Goal: Information Seeking & Learning: Learn about a topic

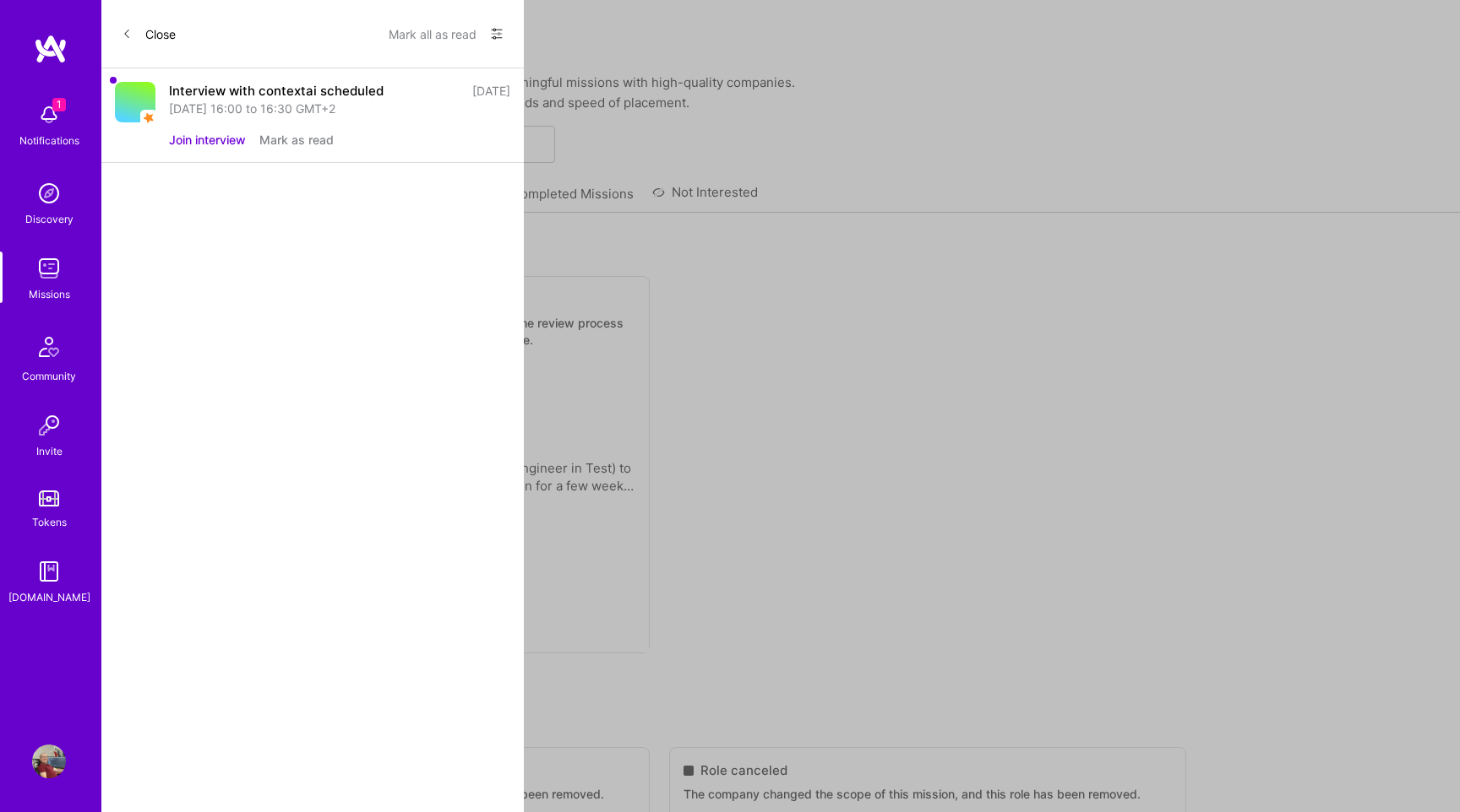
click at [128, 32] on icon at bounding box center [127, 34] width 10 height 10
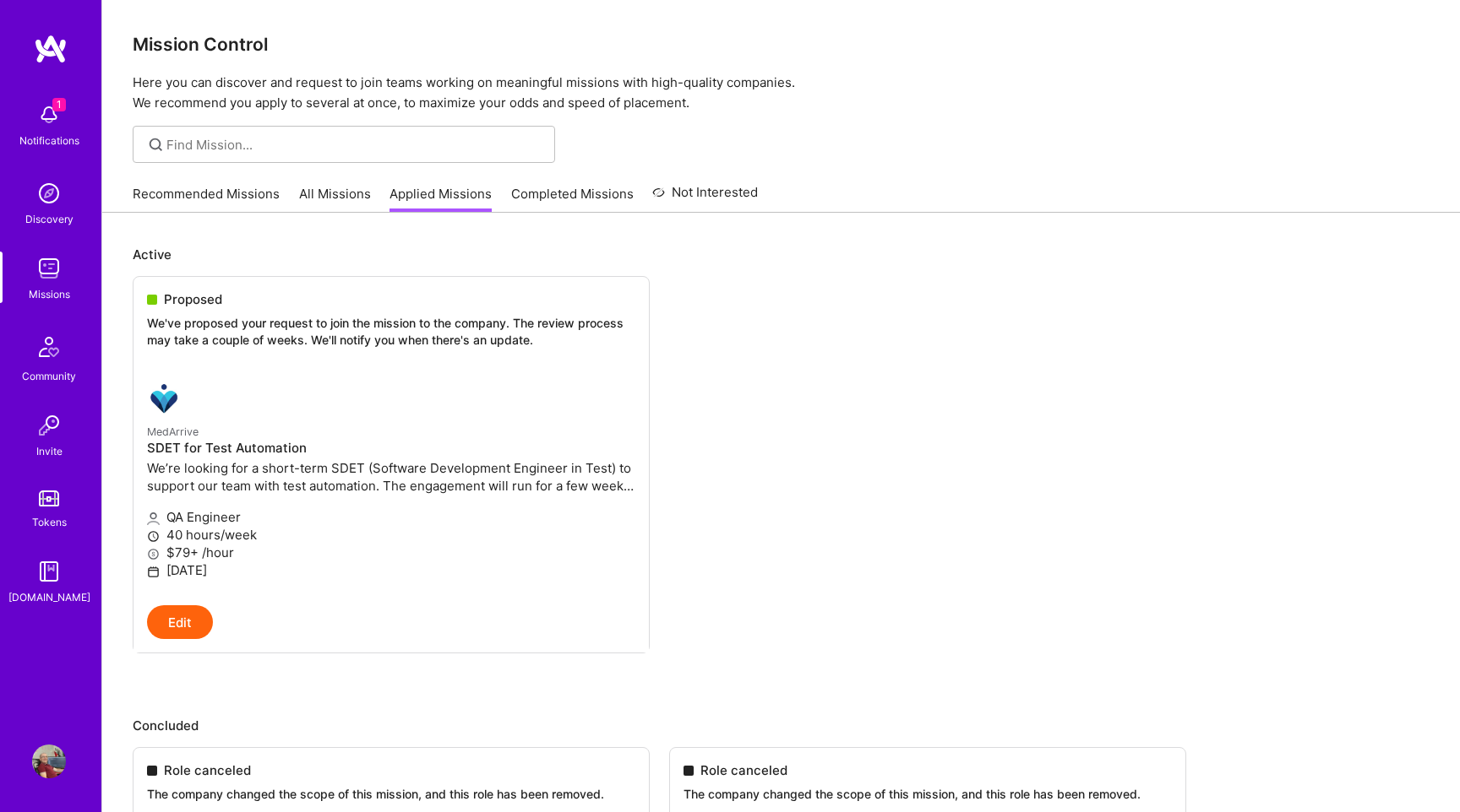
click at [47, 350] on img at bounding box center [49, 347] width 41 height 41
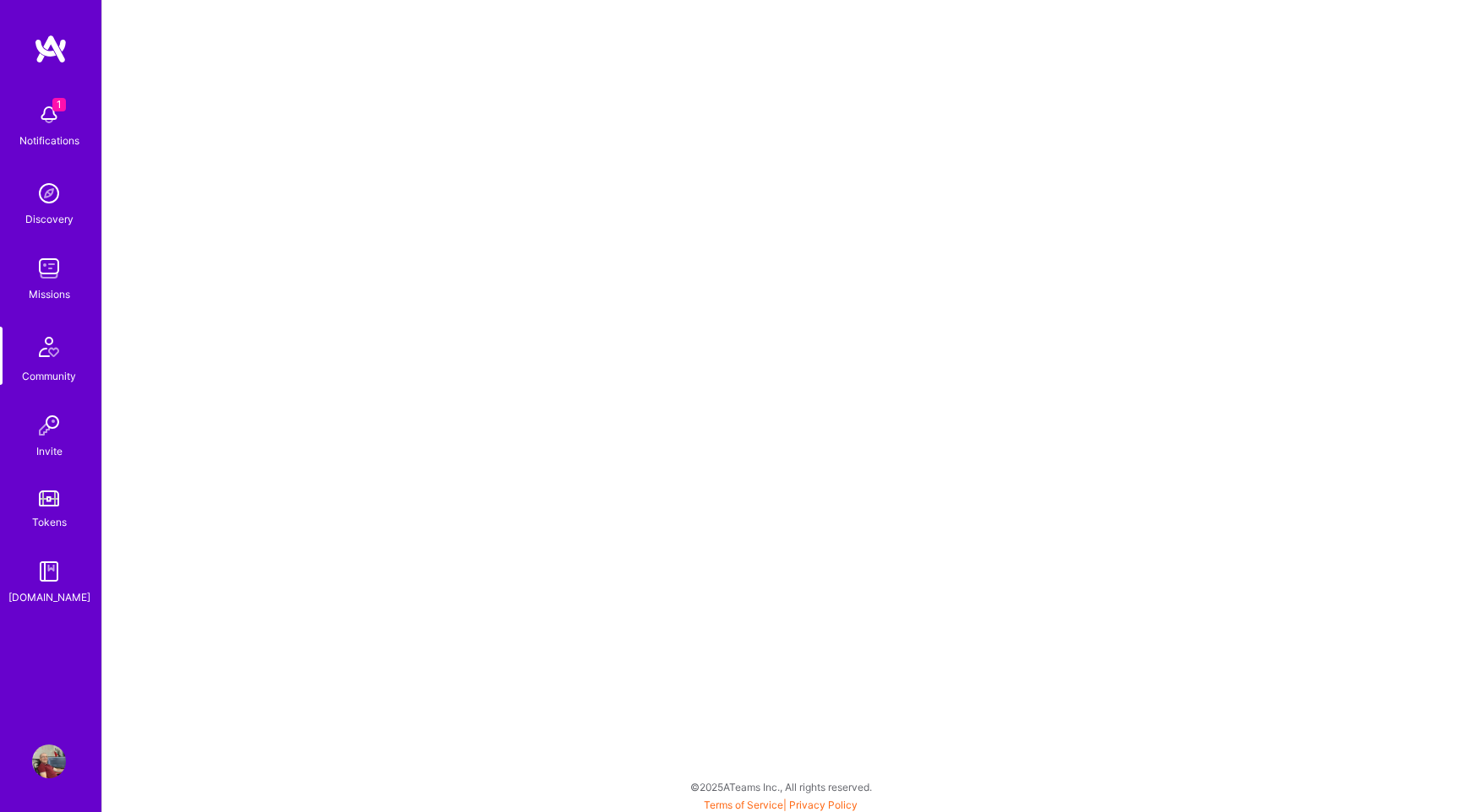
click at [36, 288] on div "Missions" at bounding box center [49, 294] width 41 height 18
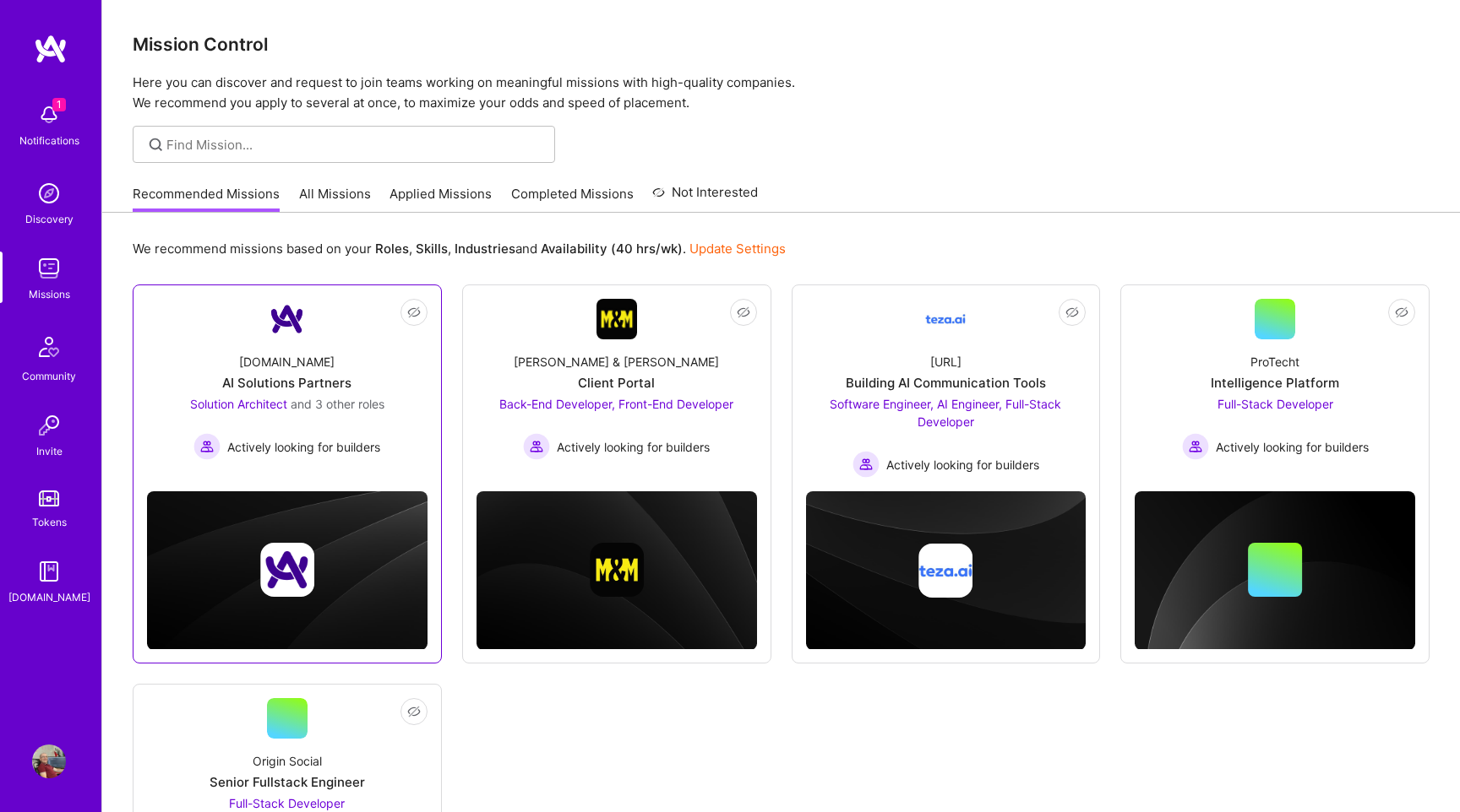
click at [410, 433] on div "[DOMAIN_NAME] AI Solutions Partners Solution Architect and 3 other roles Active…" at bounding box center [286, 399] width 280 height 121
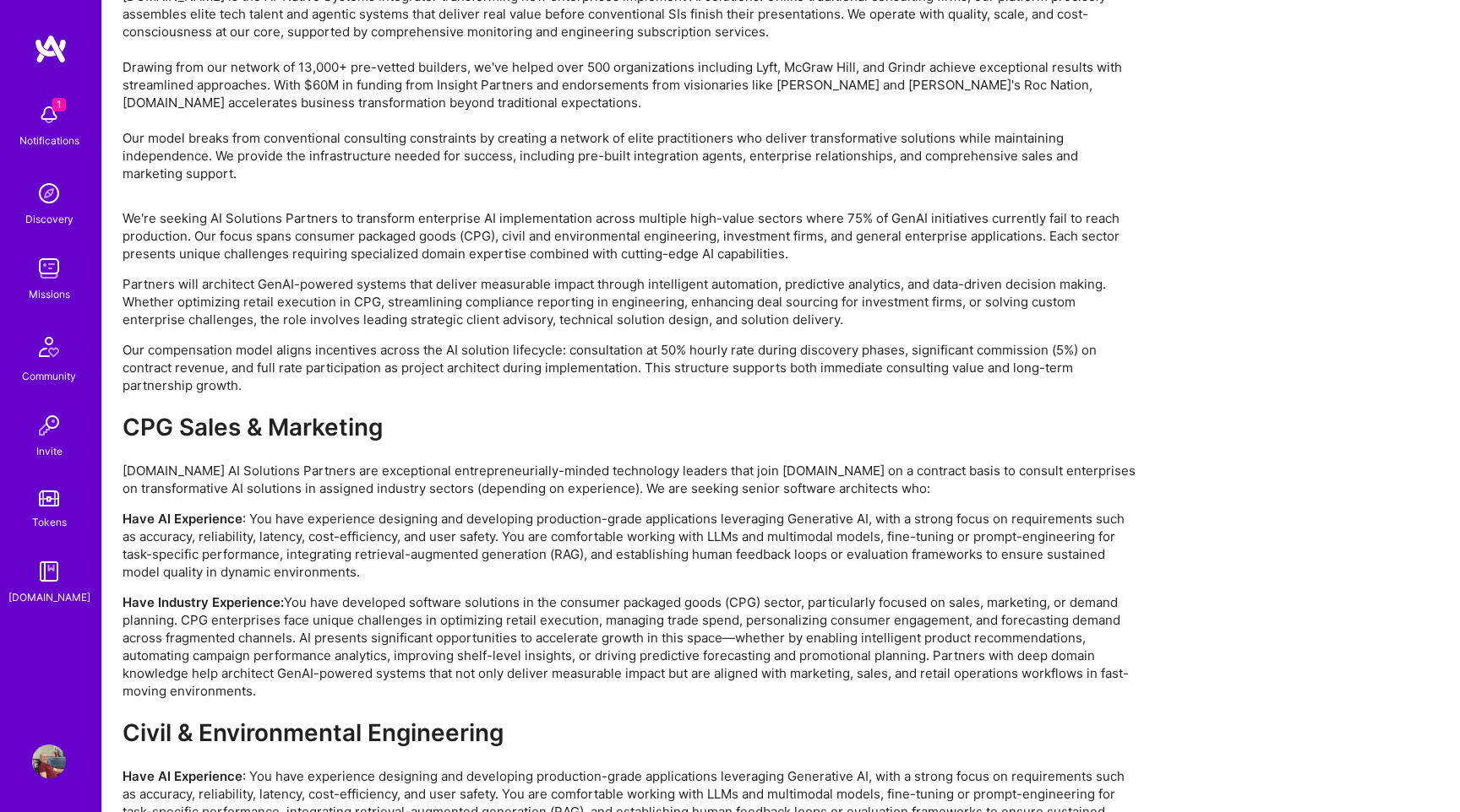
scroll to position [2950, 0]
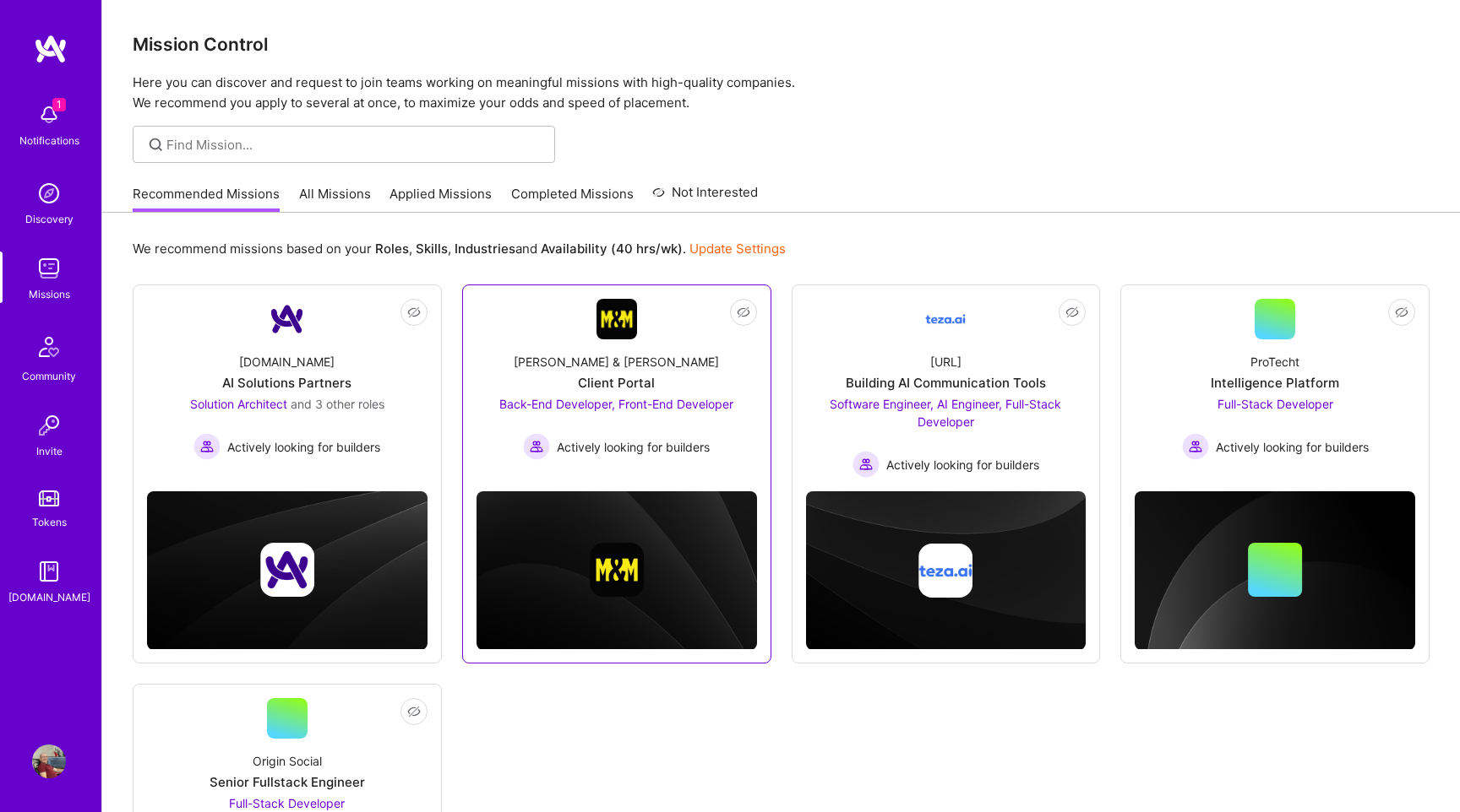
click at [627, 405] on span "Back-End Developer, Front-End Developer" at bounding box center [616, 404] width 235 height 14
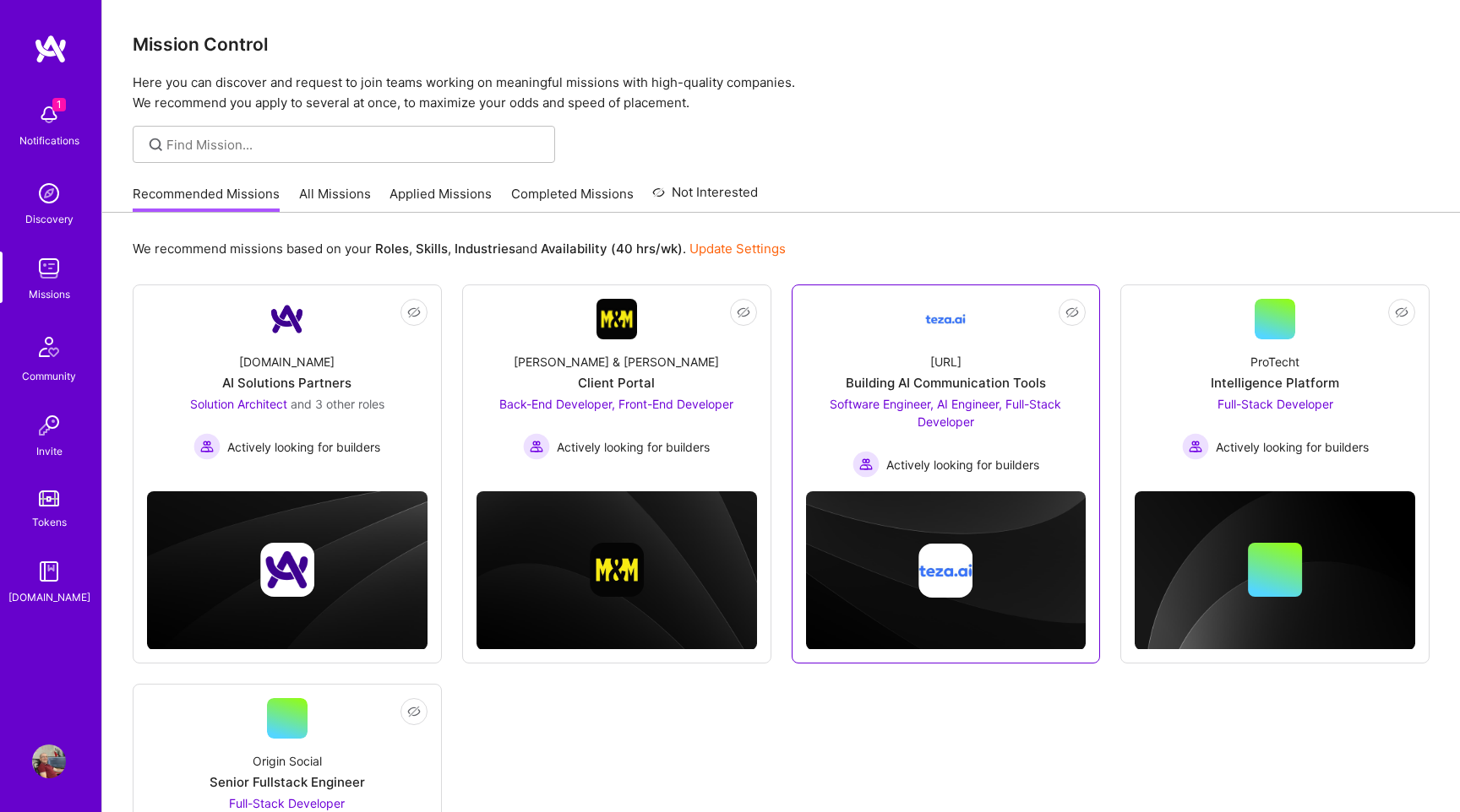
click at [868, 391] on div "Building AI Communication Tools" at bounding box center [945, 383] width 201 height 18
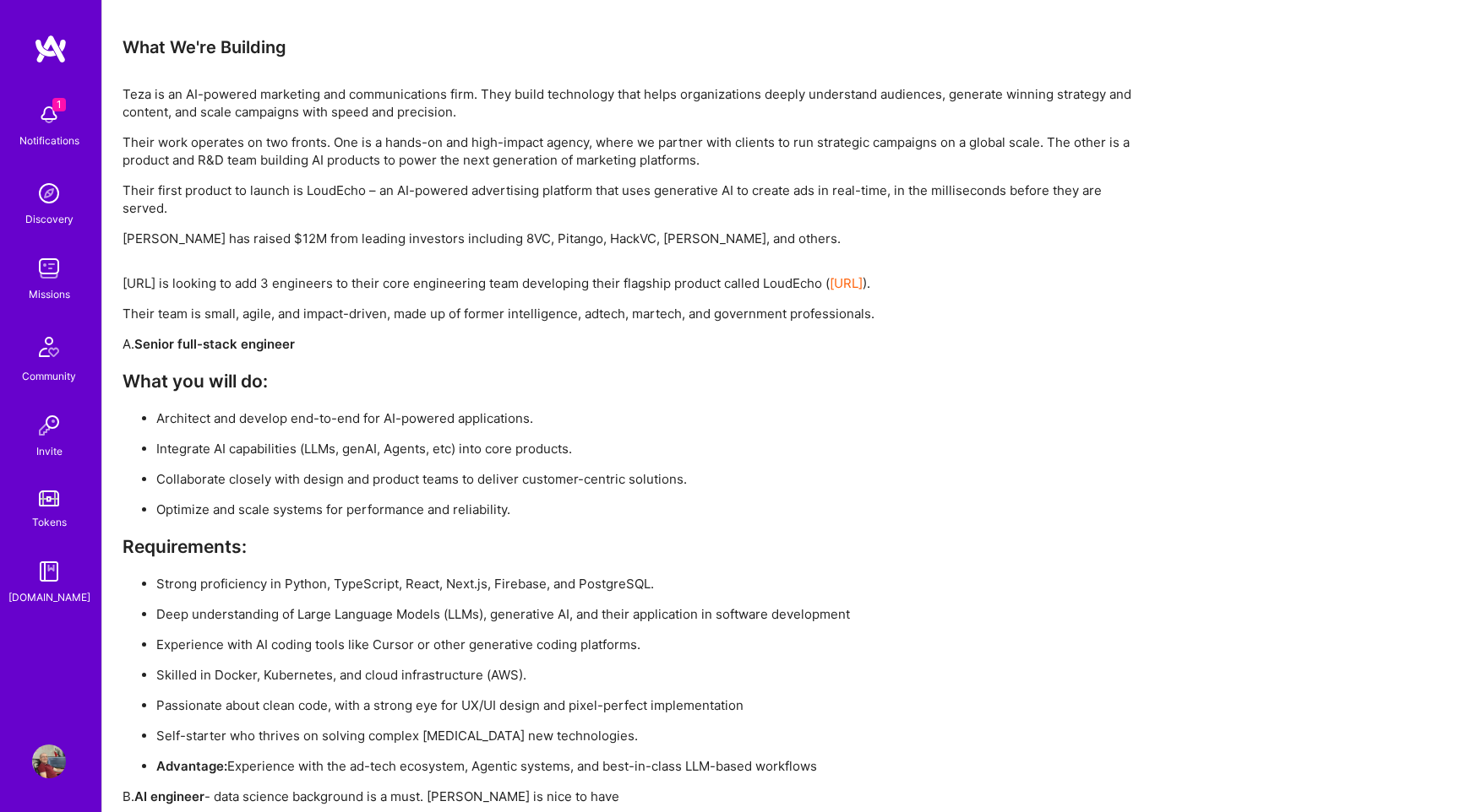
scroll to position [2375, 0]
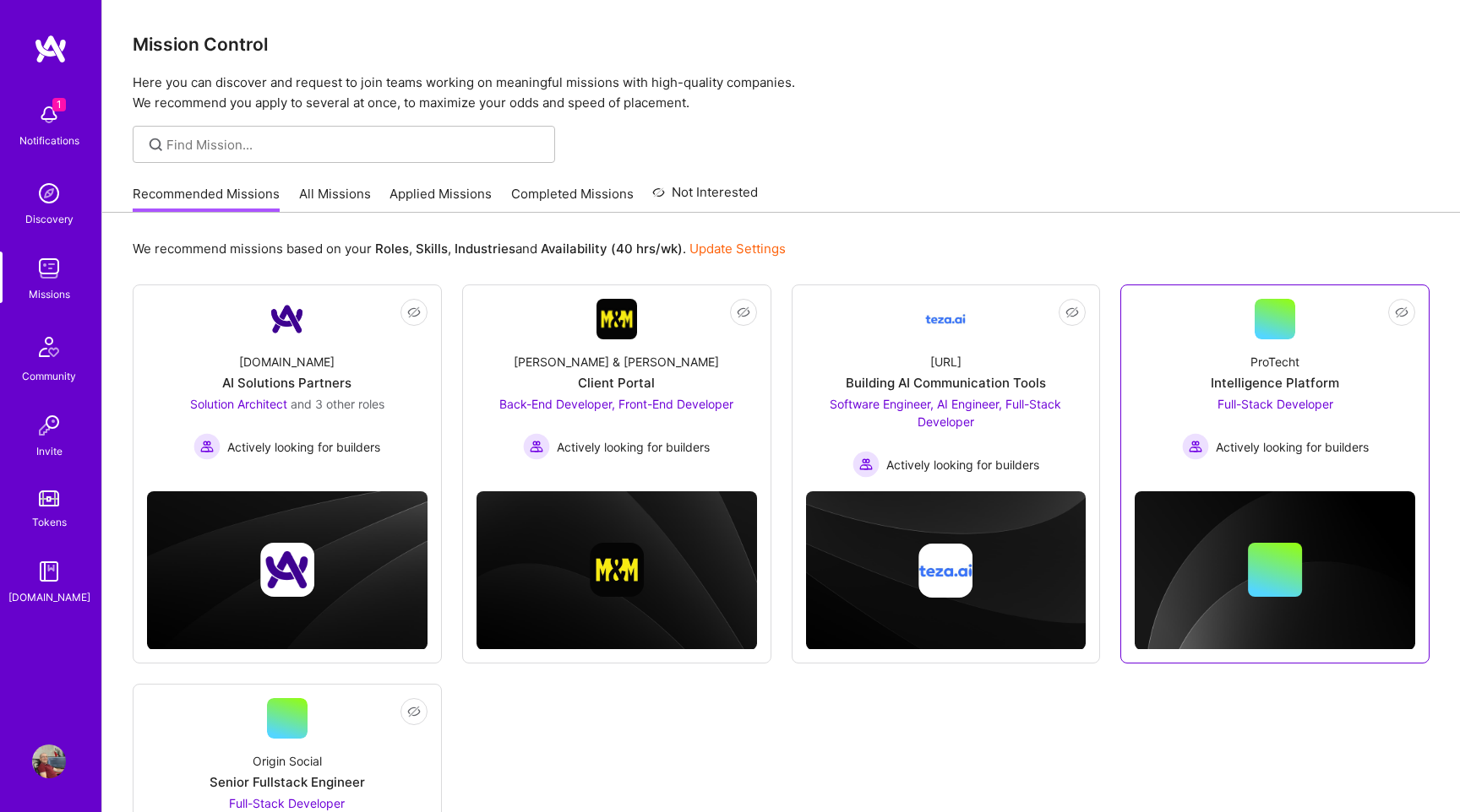
click at [1331, 394] on div "ProTecht Intelligence Platform Full-Stack Developer Actively looking for builde…" at bounding box center [1274, 399] width 280 height 121
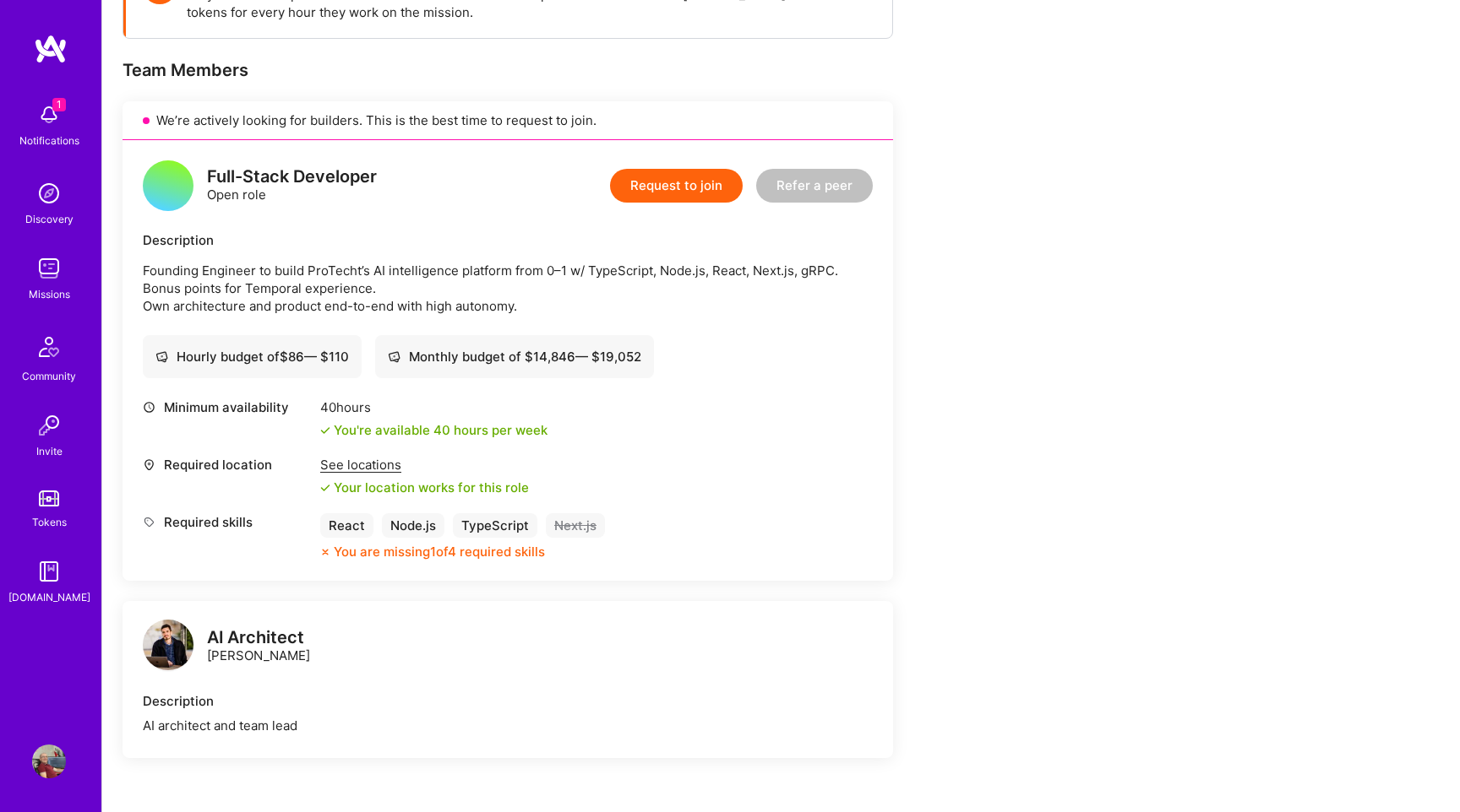
scroll to position [363, 0]
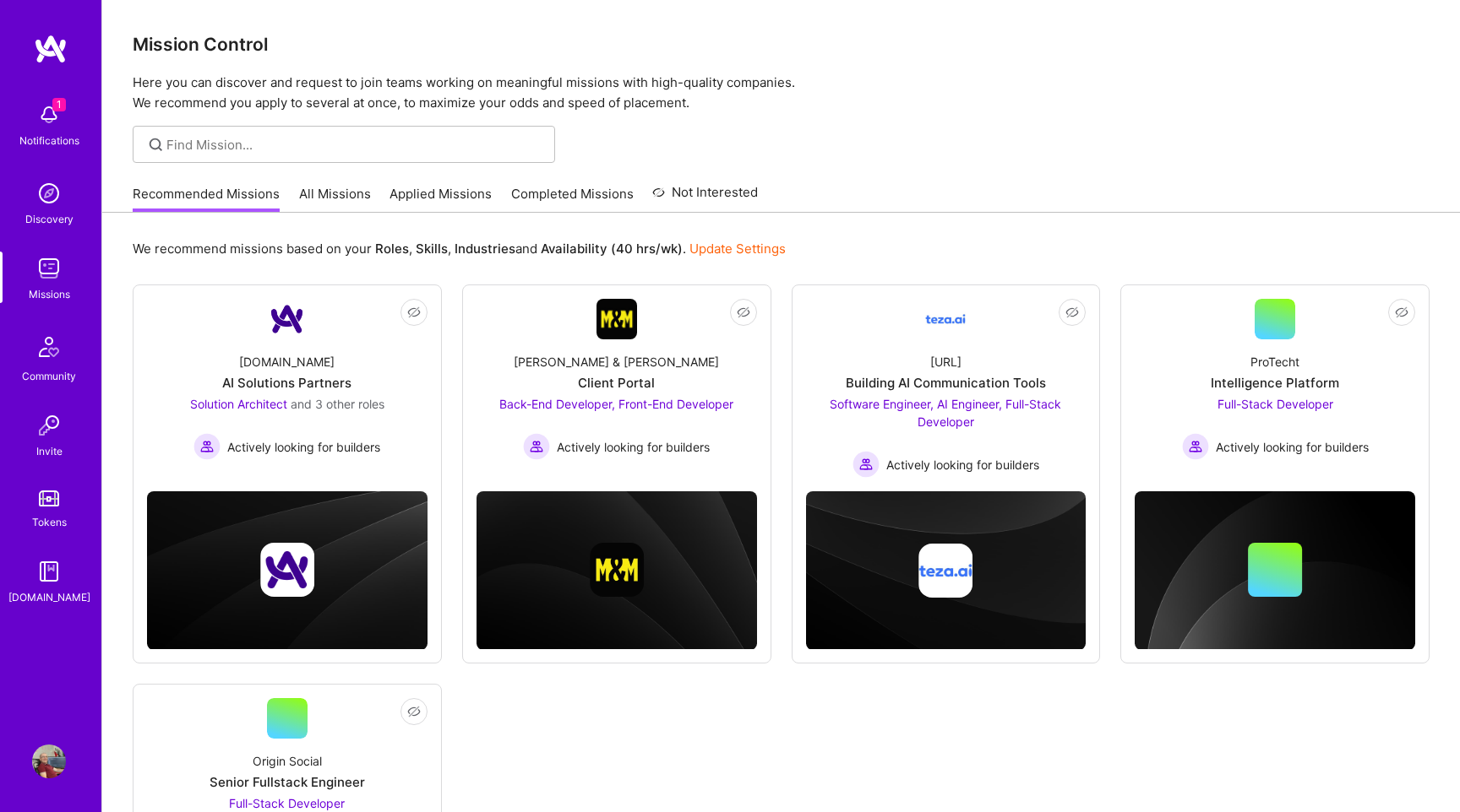
click at [432, 198] on link "Applied Missions" at bounding box center [440, 199] width 102 height 28
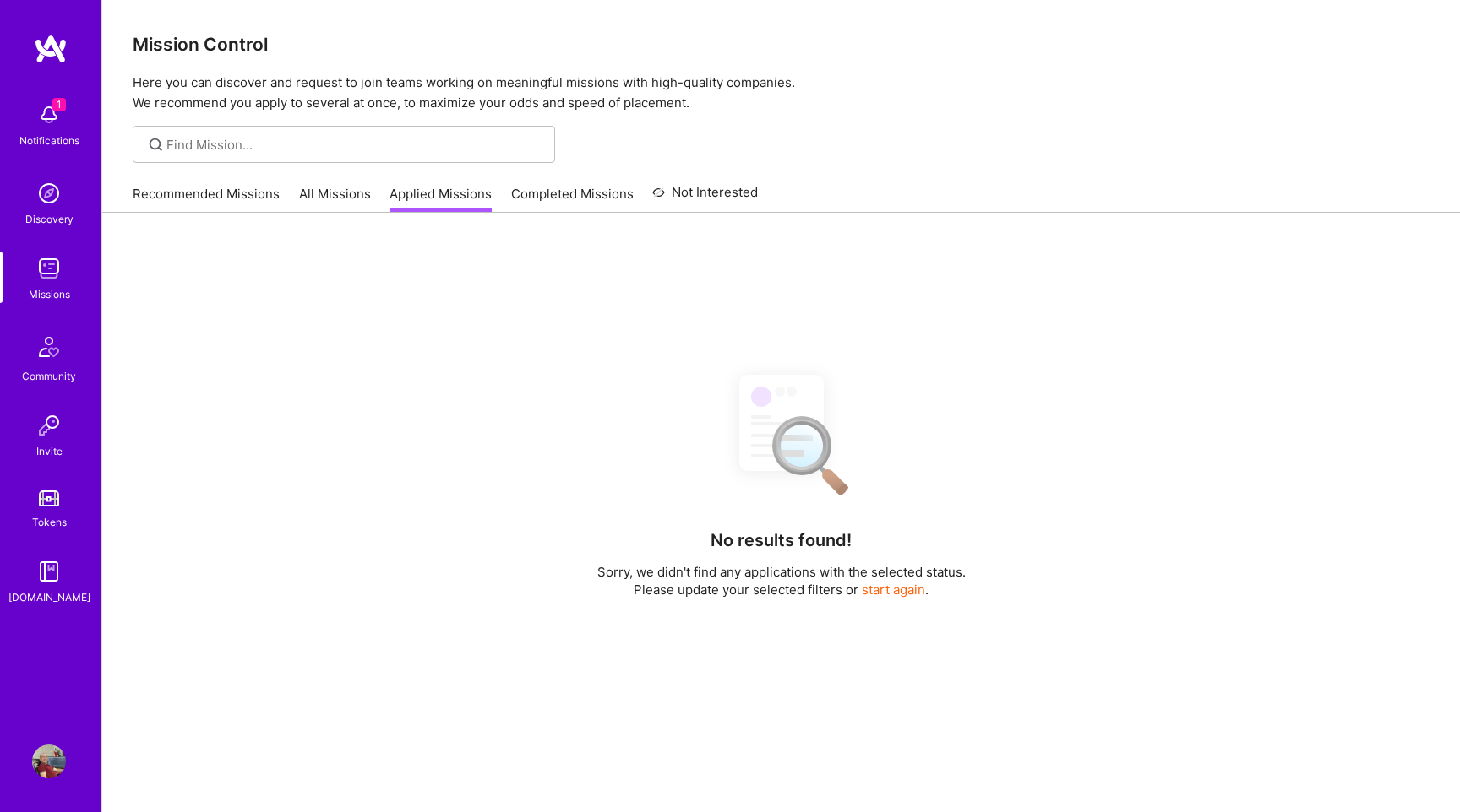
click at [332, 191] on link "All Missions" at bounding box center [335, 199] width 72 height 28
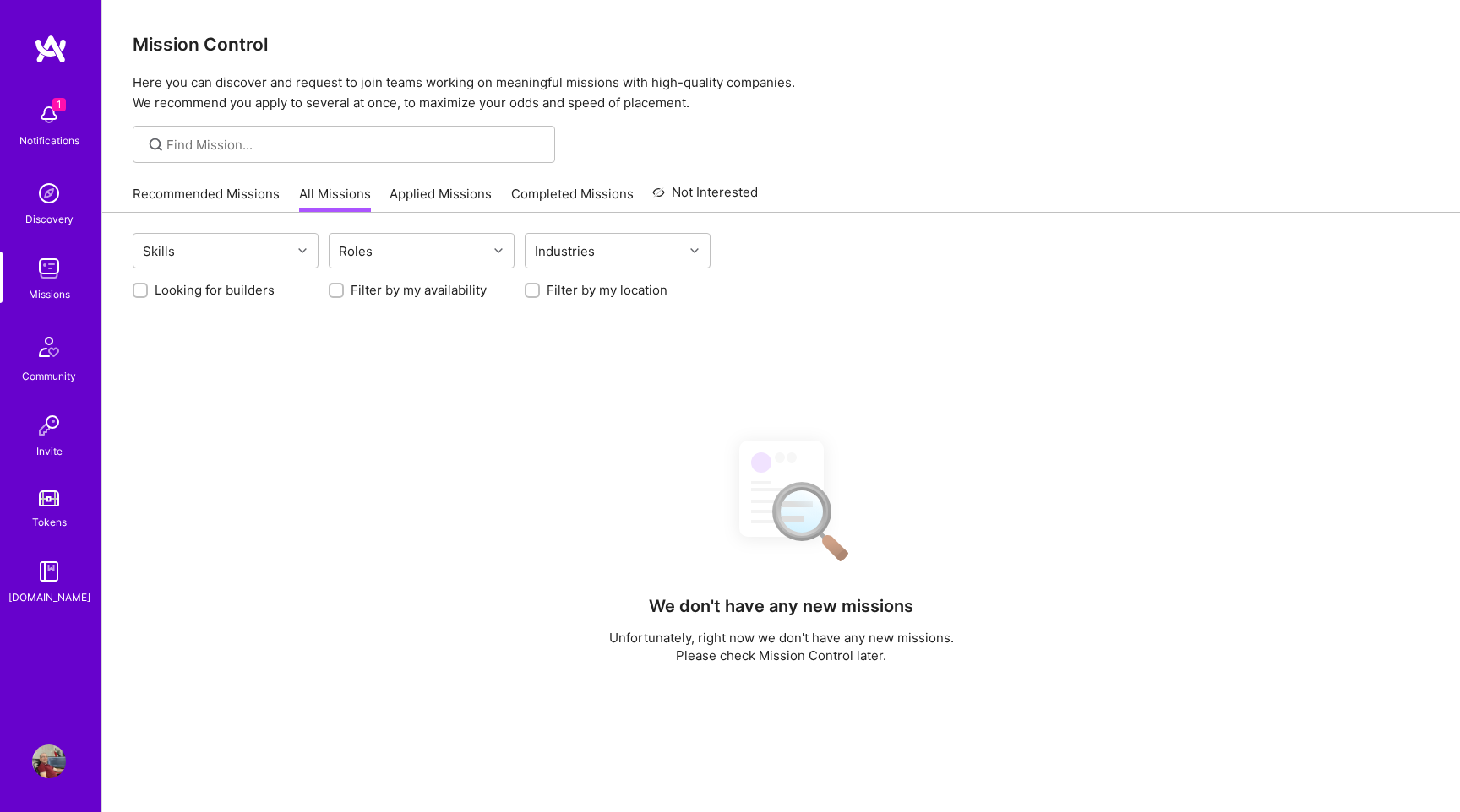
click at [201, 201] on link "Recommended Missions" at bounding box center [206, 199] width 147 height 28
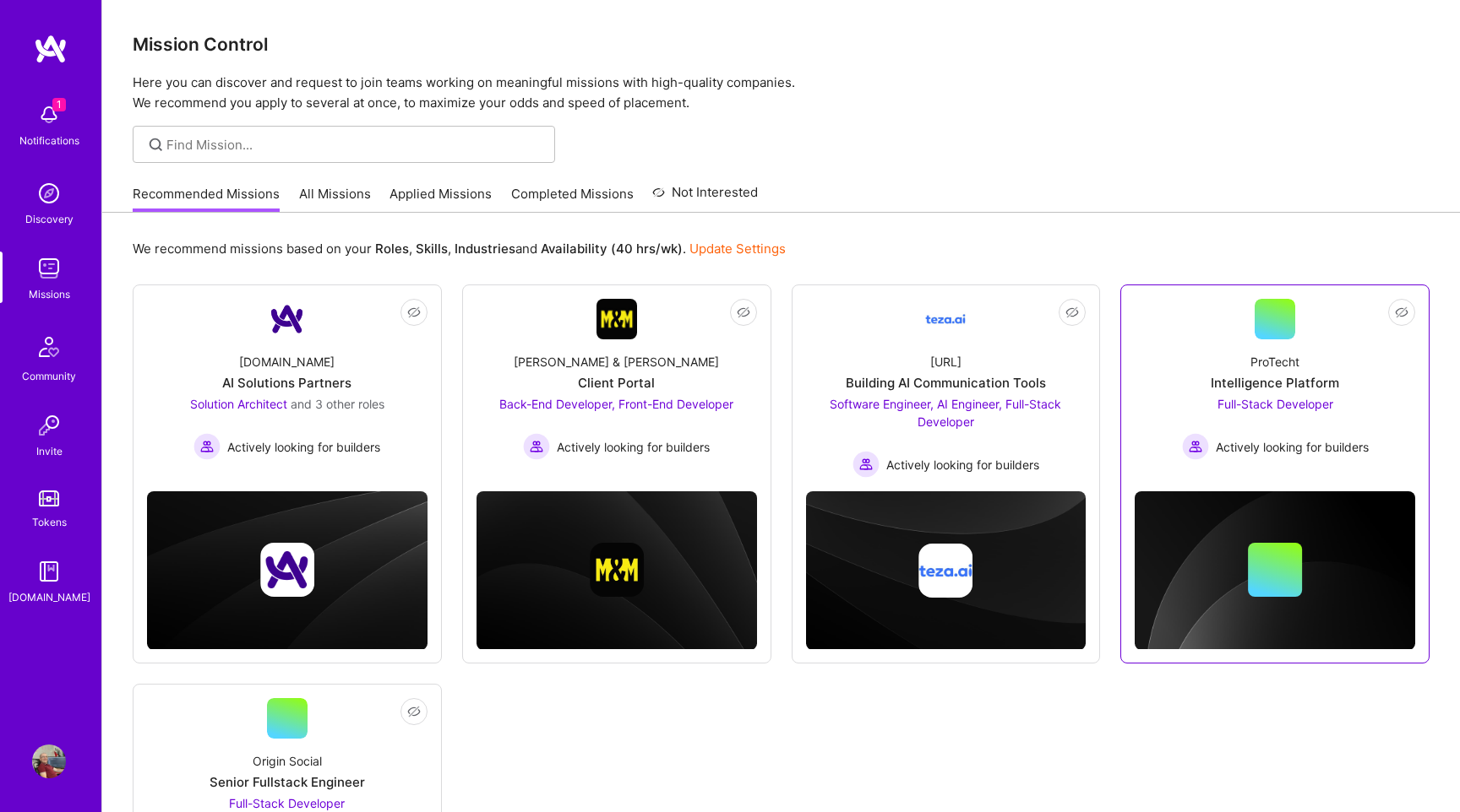
click at [1322, 405] on span "Full-Stack Developer" at bounding box center [1275, 404] width 116 height 14
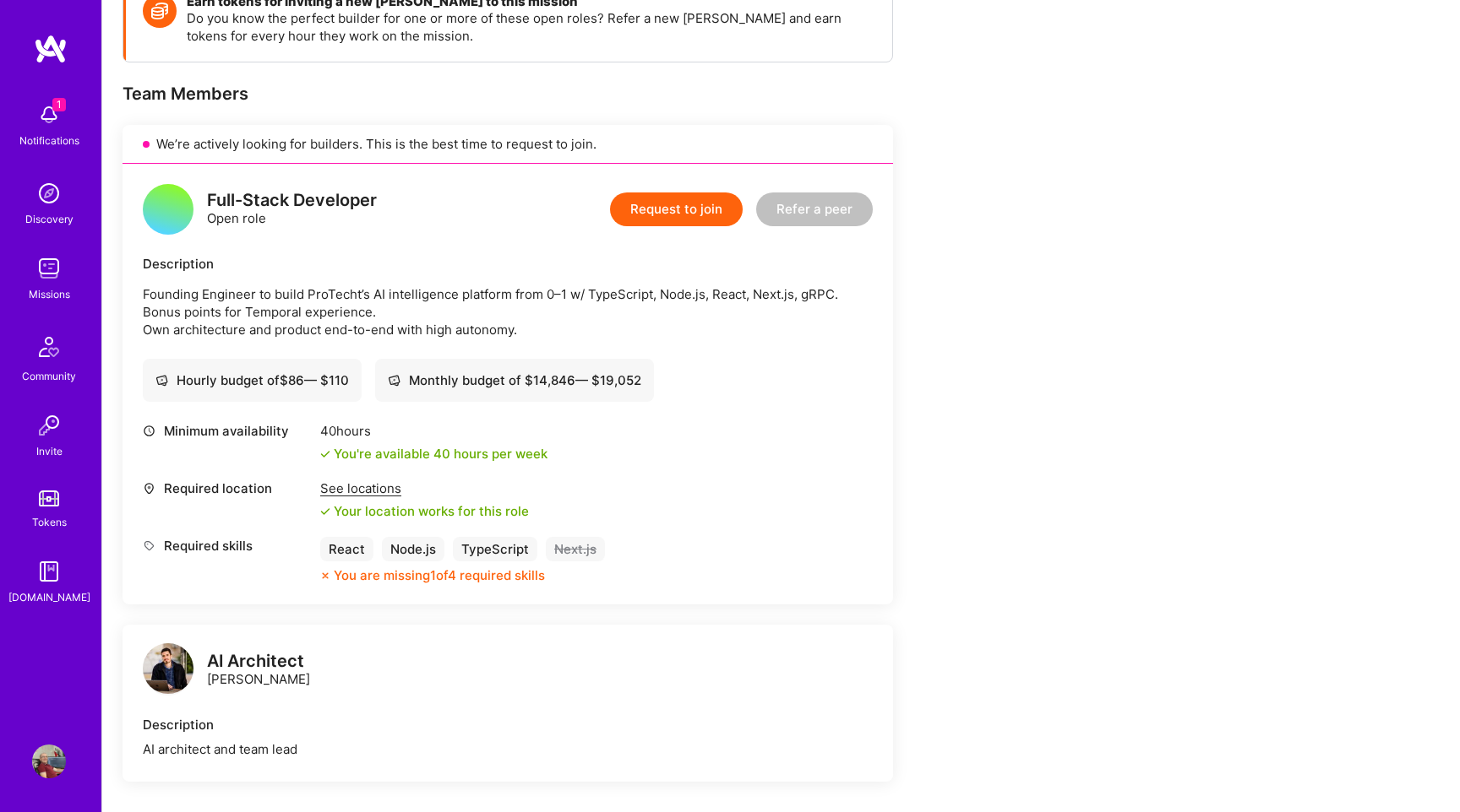
scroll to position [330, 0]
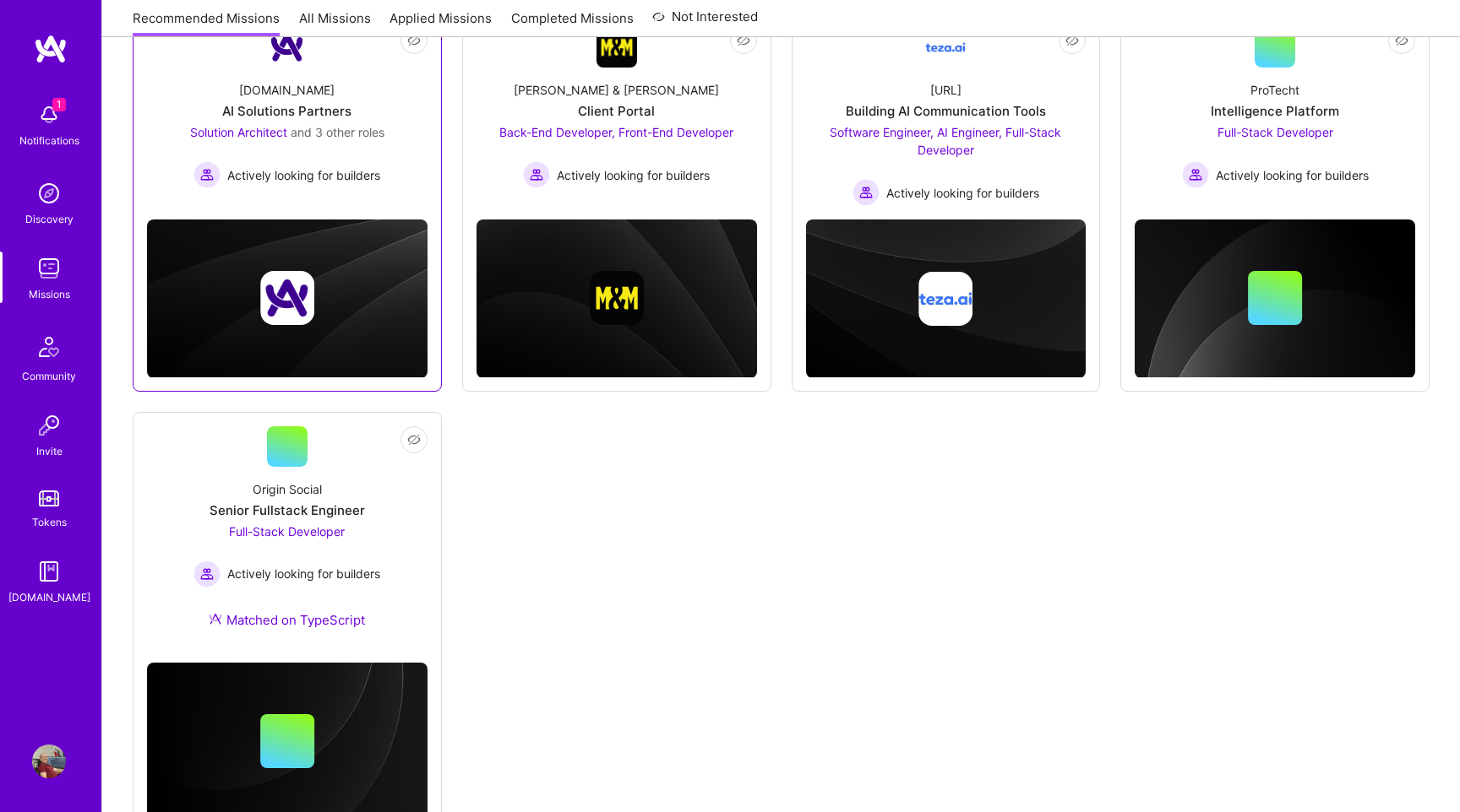
scroll to position [334, 0]
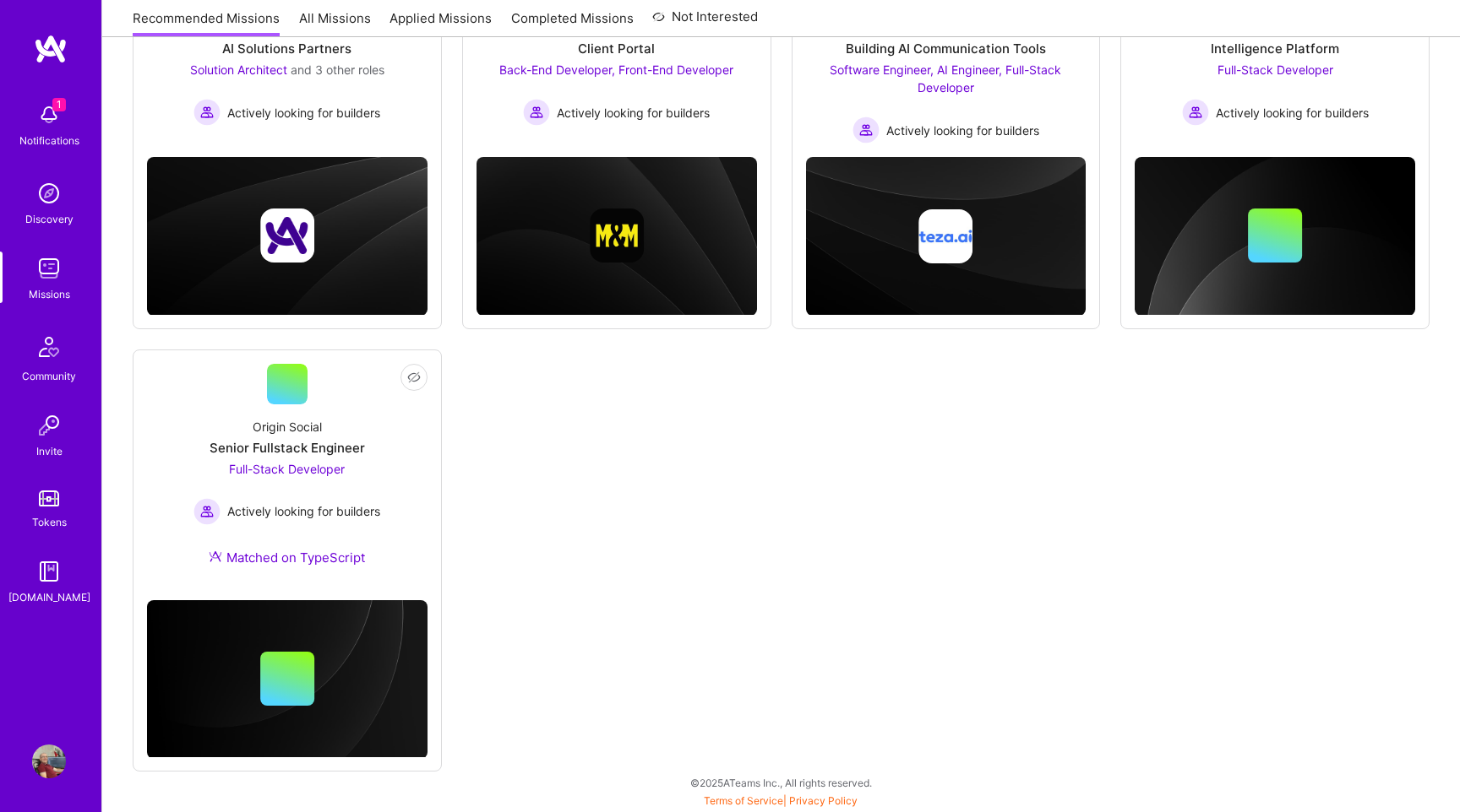
click at [55, 197] on img at bounding box center [49, 194] width 34 height 34
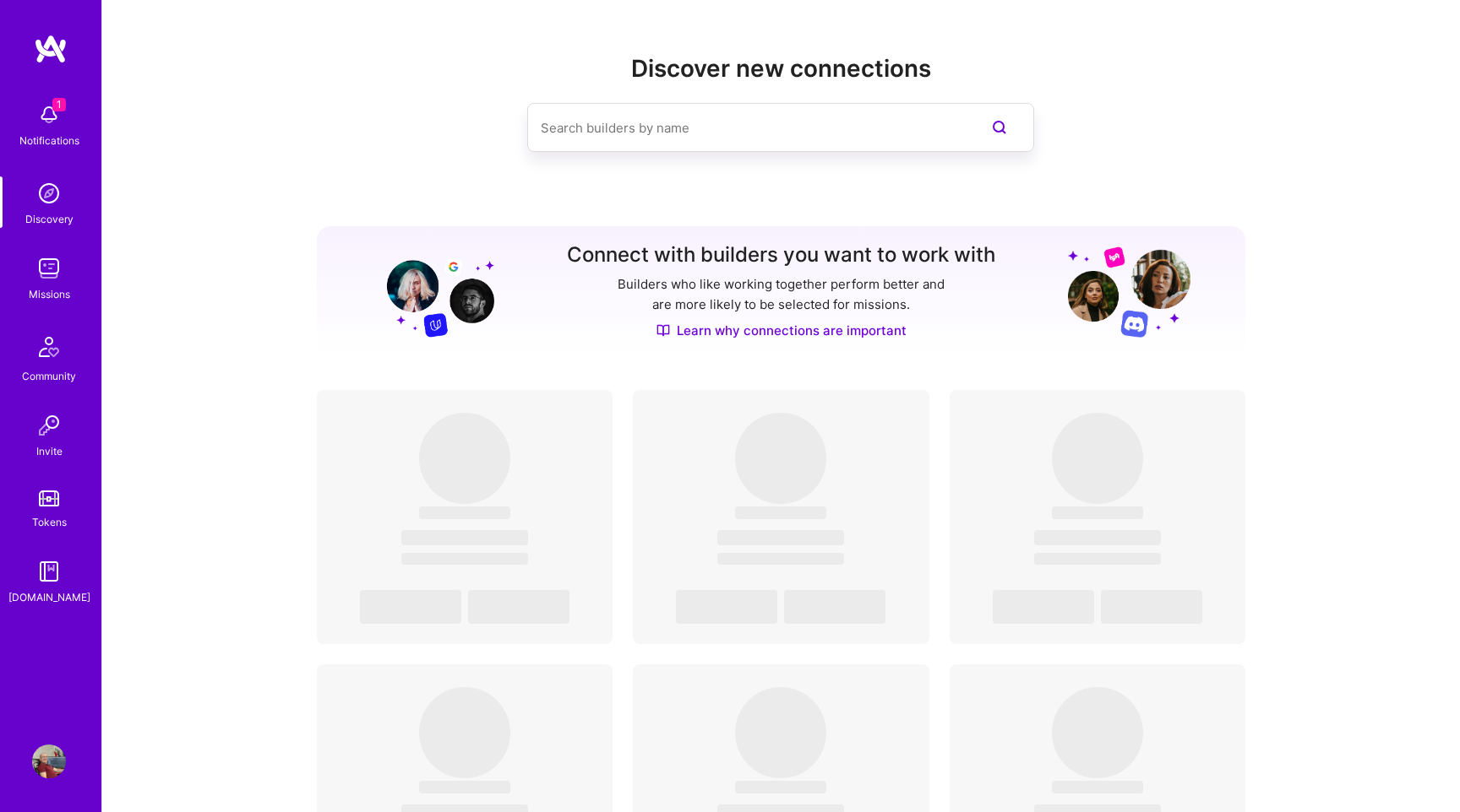
click at [52, 367] on div "Community" at bounding box center [49, 376] width 54 height 18
